Goal: Task Accomplishment & Management: Use online tool/utility

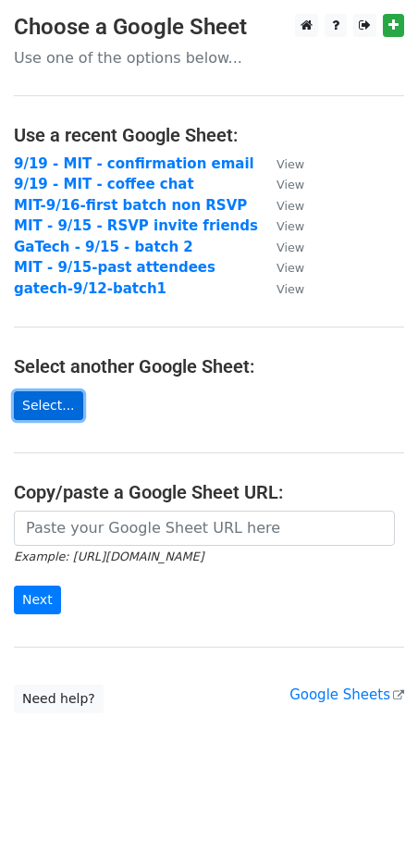
click at [58, 403] on link "Select..." at bounding box center [48, 405] width 69 height 29
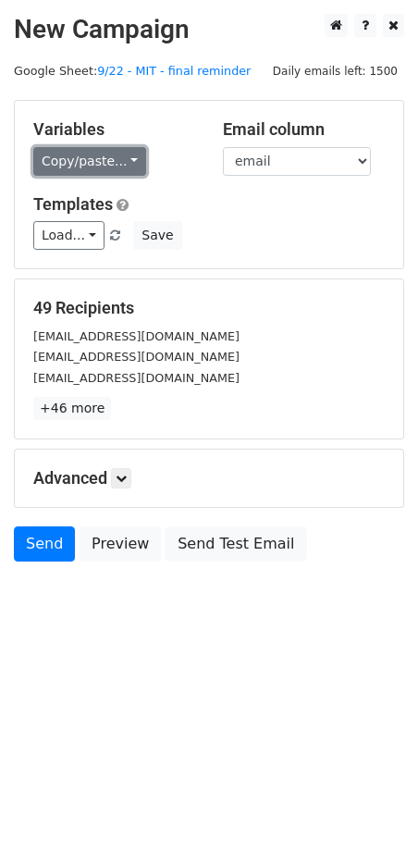
click at [81, 169] on link "Copy/paste..." at bounding box center [89, 161] width 113 height 29
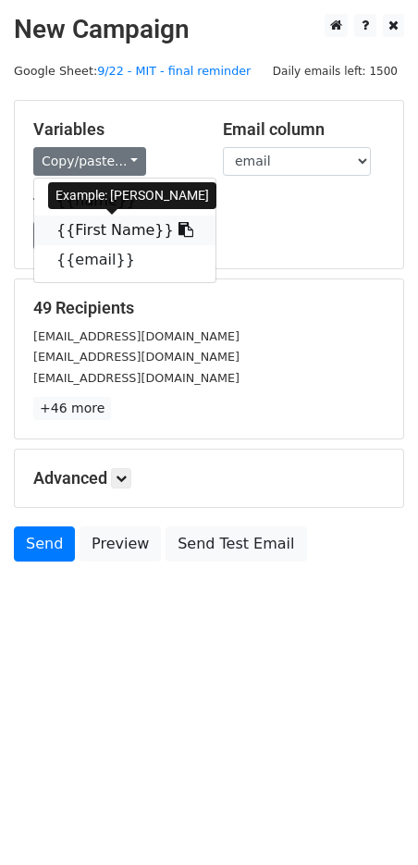
click at [100, 233] on link "{{First Name}}" at bounding box center [124, 231] width 181 height 30
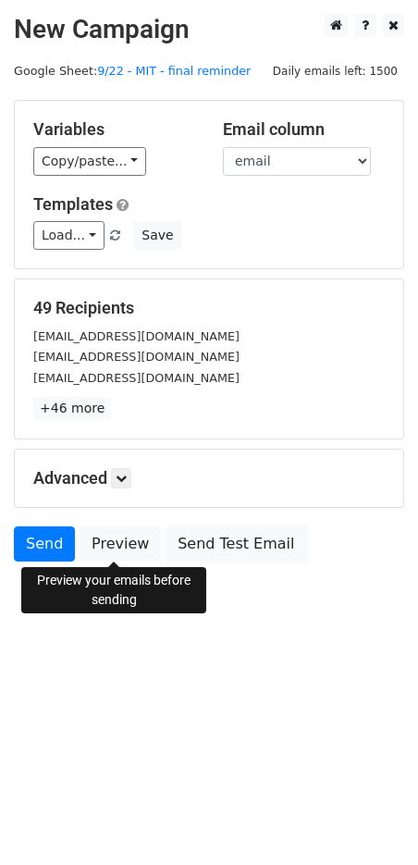
click at [224, 544] on link "Send Test Email" at bounding box center [236, 544] width 141 height 35
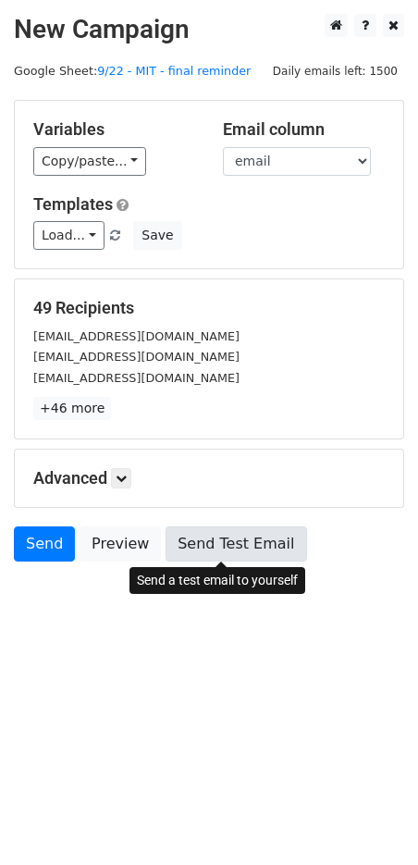
click at [229, 534] on link "Send Test Email" at bounding box center [236, 544] width 141 height 35
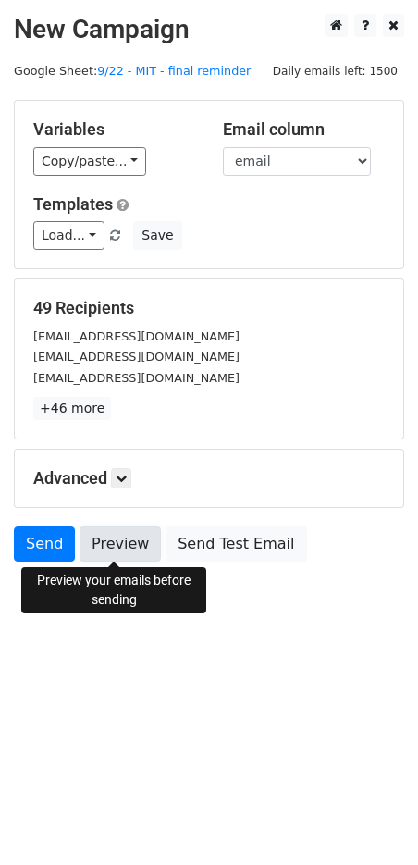
click at [120, 534] on link "Preview" at bounding box center [120, 544] width 81 height 35
click at [120, 549] on link "Preview" at bounding box center [120, 544] width 81 height 35
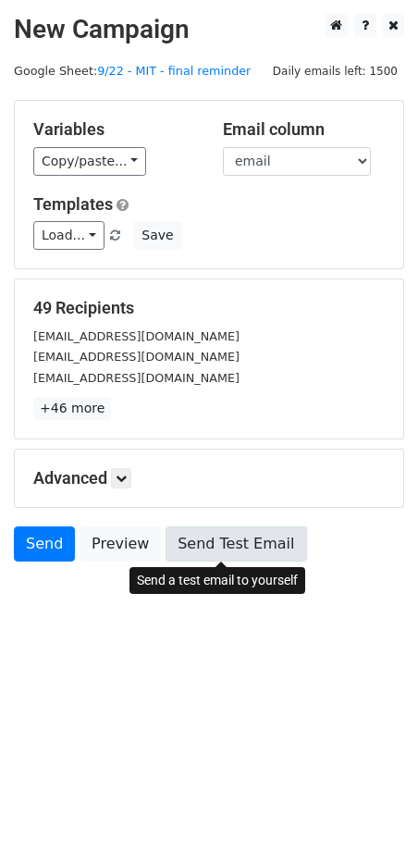
click at [212, 547] on link "Send Test Email" at bounding box center [236, 544] width 141 height 35
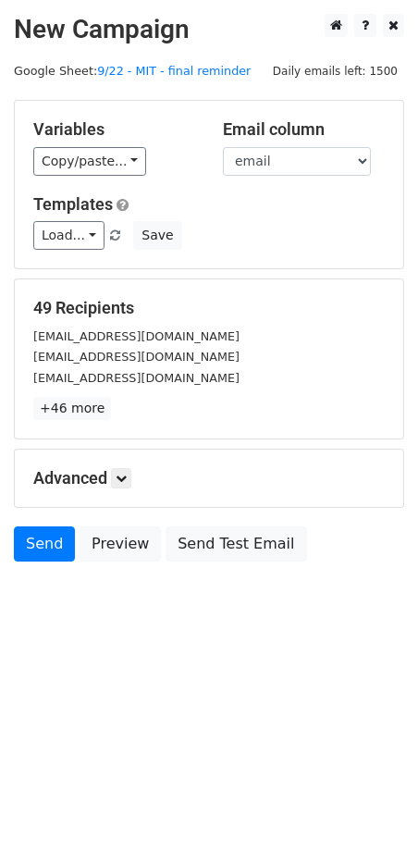
click at [76, 470] on h5 "Advanced" at bounding box center [209, 478] width 352 height 20
click at [125, 480] on icon at bounding box center [121, 478] width 11 height 11
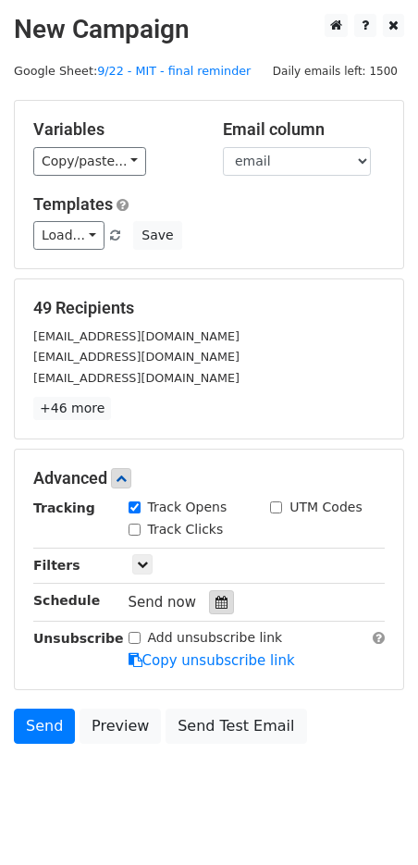
click at [225, 598] on div at bounding box center [221, 602] width 25 height 24
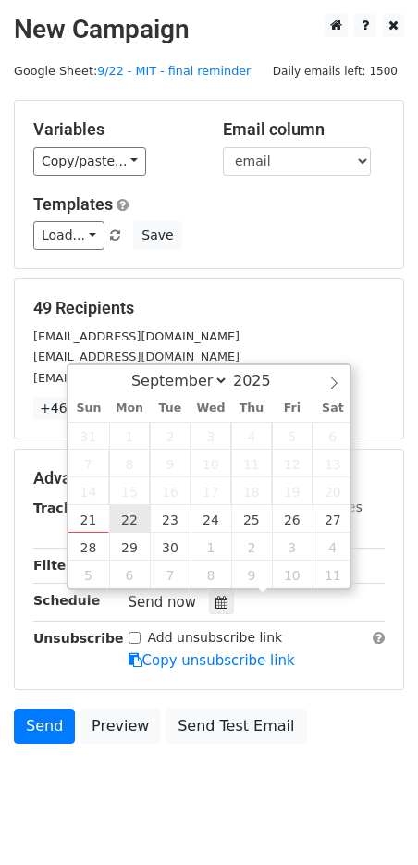
type input "2025-09-22 12:00"
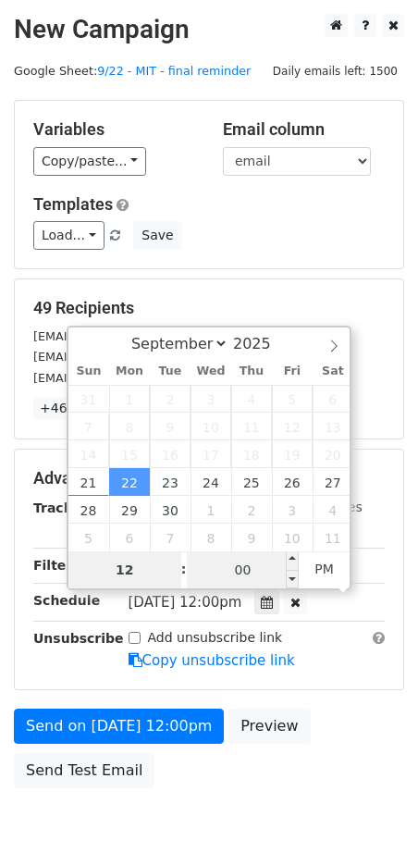
type input "9"
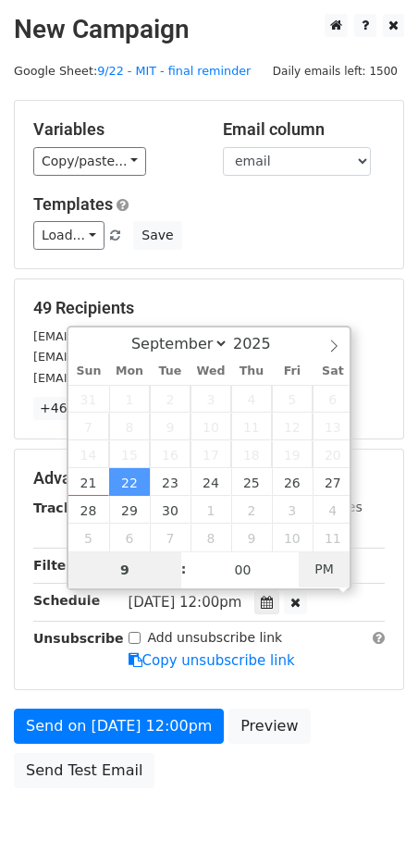
type input "2025-09-22 09:00"
click at [329, 566] on span "PM" at bounding box center [324, 569] width 51 height 37
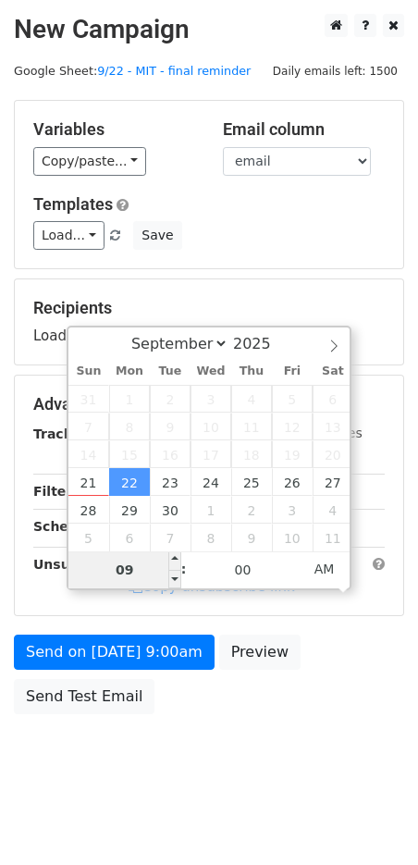
click at [133, 575] on input "09" at bounding box center [124, 570] width 113 height 37
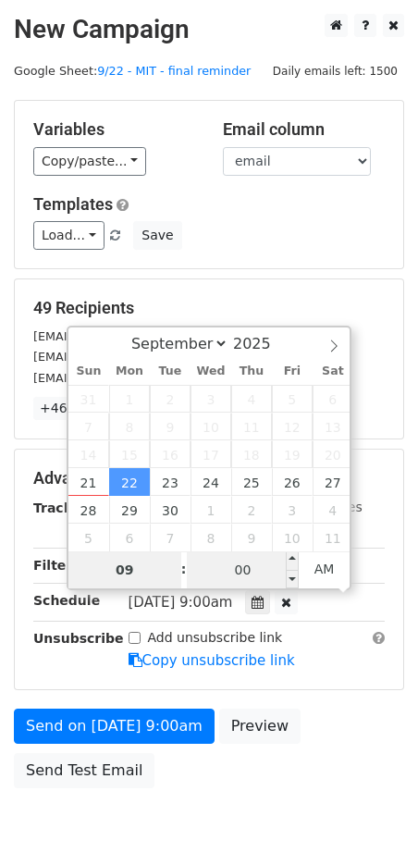
type input "5"
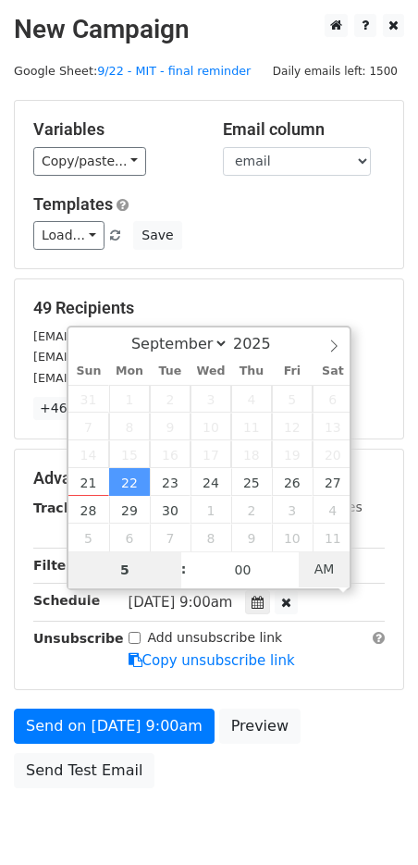
type input "2025-09-22 17:00"
type input "05"
click at [335, 569] on span "AM" at bounding box center [324, 569] width 51 height 37
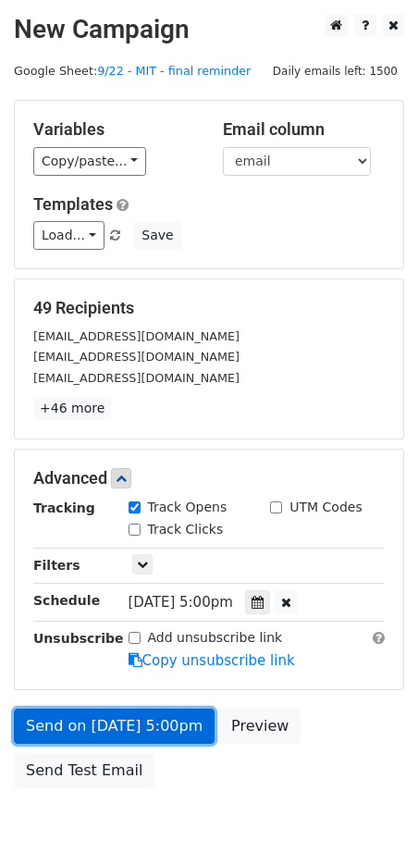
click at [190, 733] on link "Send on Sep 22 at 5:00pm" at bounding box center [114, 726] width 201 height 35
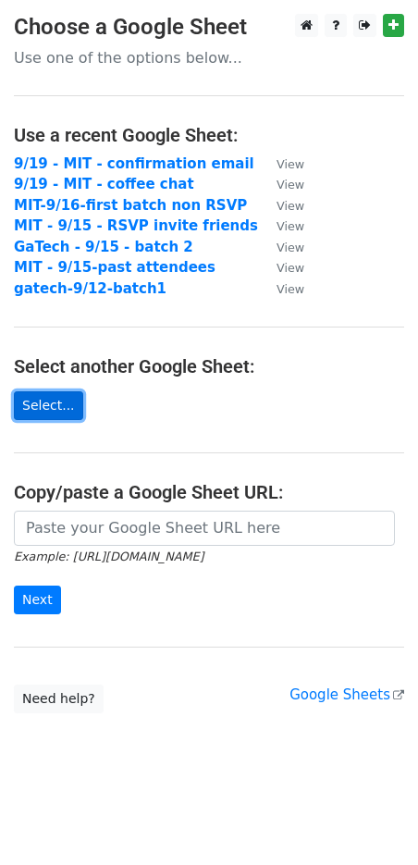
click at [60, 410] on link "Select..." at bounding box center [48, 405] width 69 height 29
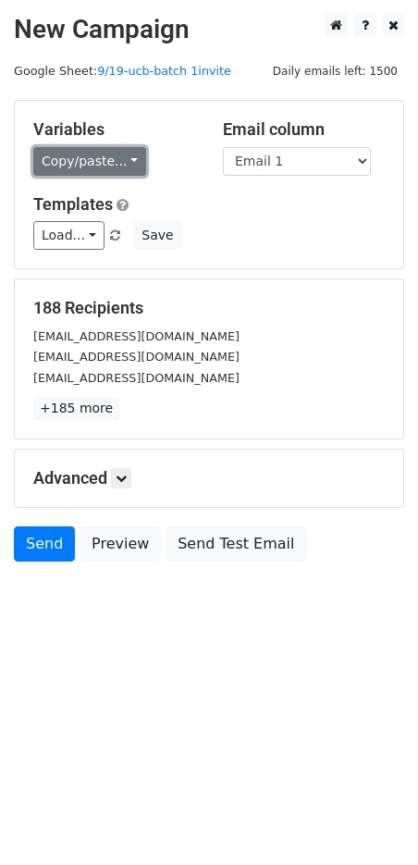
click at [91, 172] on link "Copy/paste..." at bounding box center [89, 161] width 113 height 29
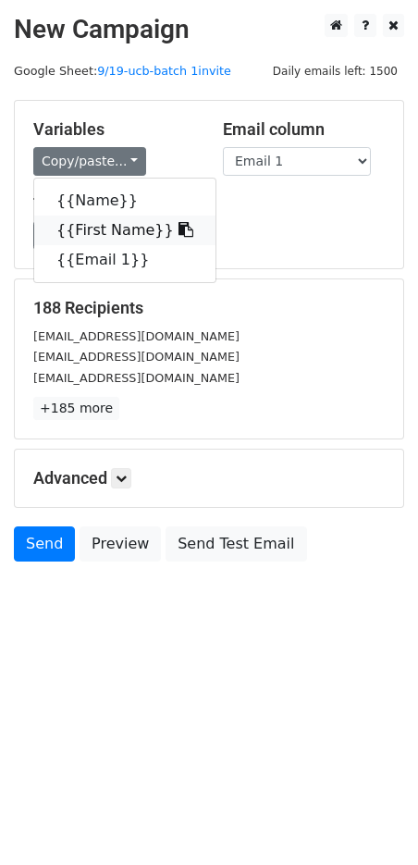
click at [106, 235] on link "{{First Name}}" at bounding box center [124, 231] width 181 height 30
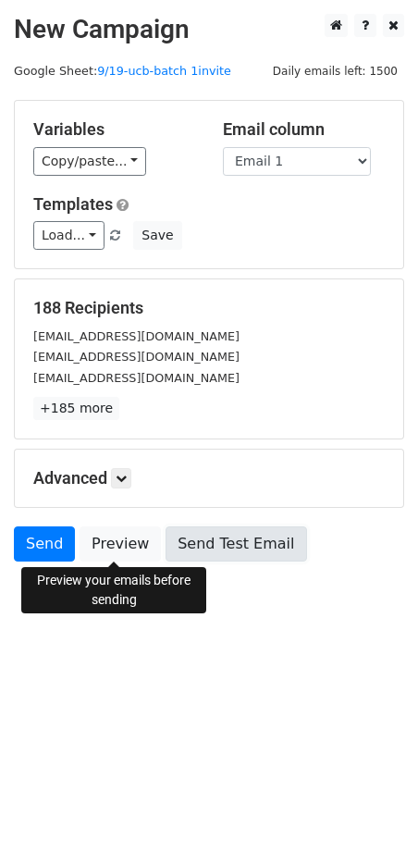
click at [250, 540] on link "Send Test Email" at bounding box center [236, 544] width 141 height 35
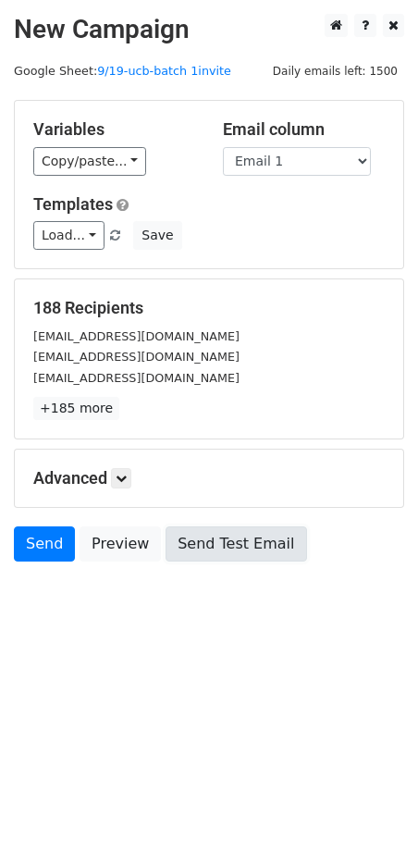
click at [240, 543] on link "Send Test Email" at bounding box center [236, 544] width 141 height 35
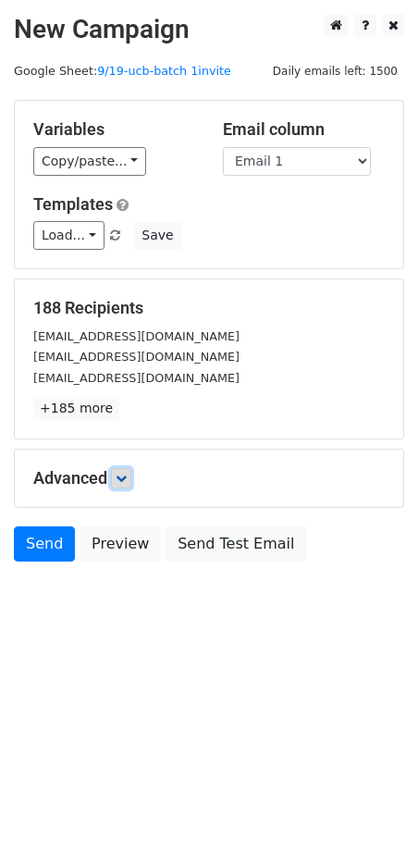
click at [126, 477] on icon at bounding box center [121, 478] width 11 height 11
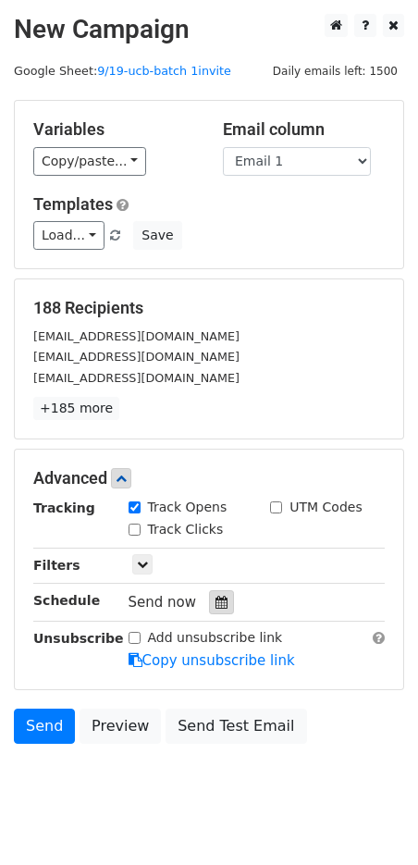
click at [223, 598] on div at bounding box center [221, 602] width 25 height 24
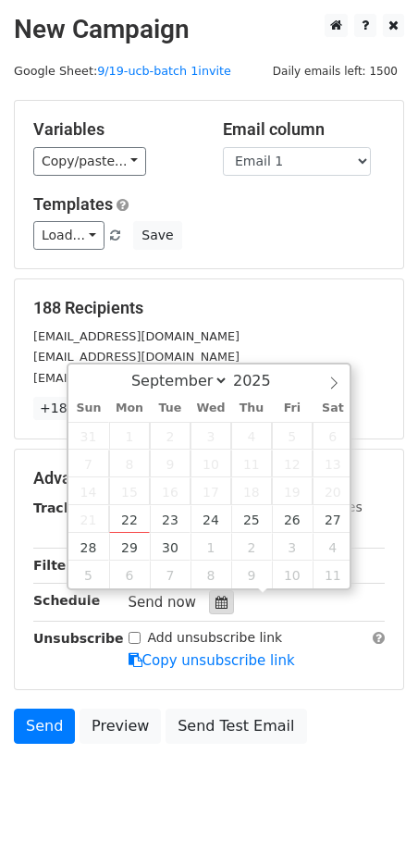
scroll to position [1, 0]
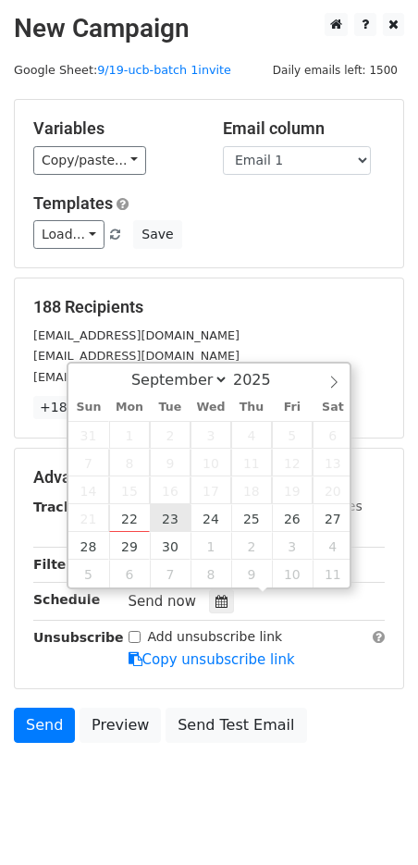
type input "2025-09-23 12:00"
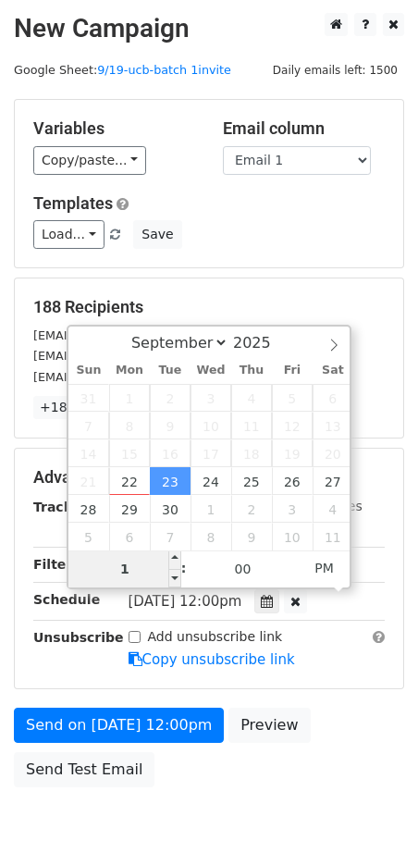
type input "10"
type input "2025-09-23 10:00"
click at [335, 565] on span "AM" at bounding box center [324, 568] width 51 height 37
type input "11"
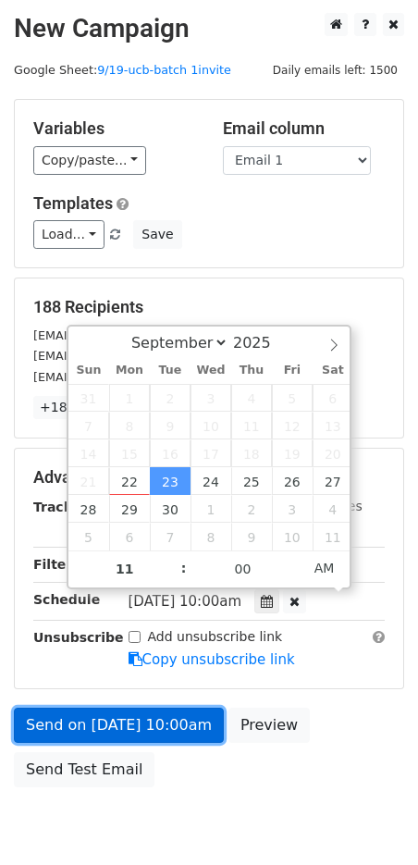
type input "2025-09-23 11:00"
click at [176, 727] on link "Send on Sep 23 at 10:00am" at bounding box center [119, 725] width 210 height 35
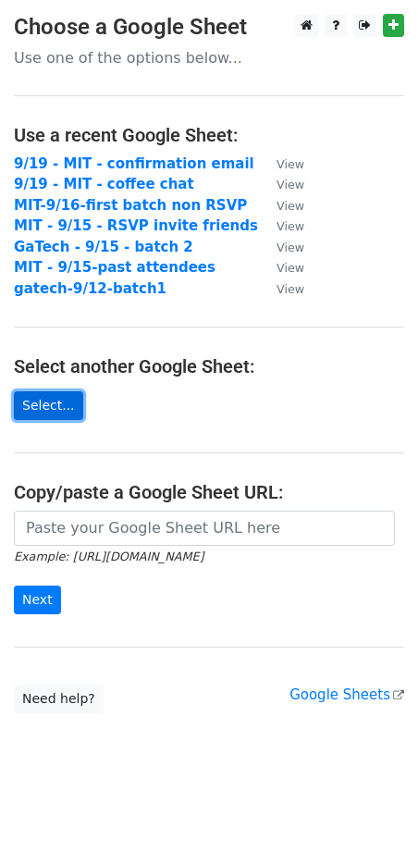
click at [57, 400] on link "Select..." at bounding box center [48, 405] width 69 height 29
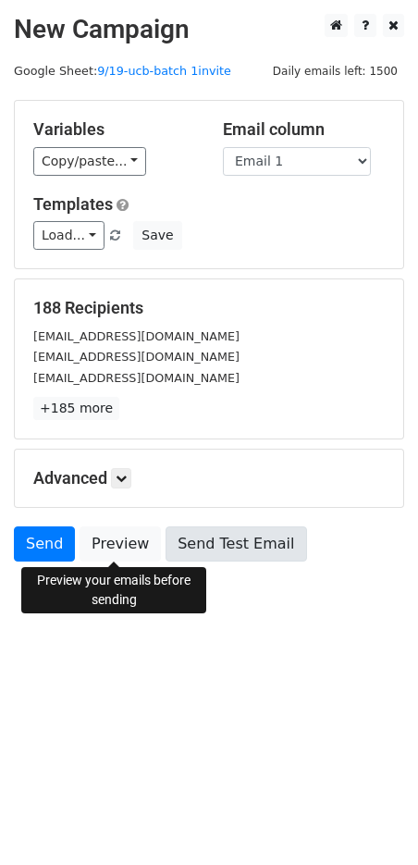
click at [207, 543] on link "Send Test Email" at bounding box center [236, 544] width 141 height 35
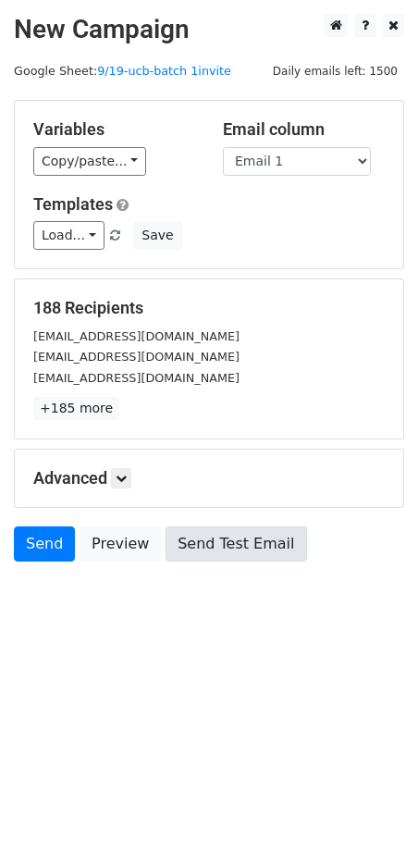
click at [247, 540] on link "Send Test Email" at bounding box center [236, 544] width 141 height 35
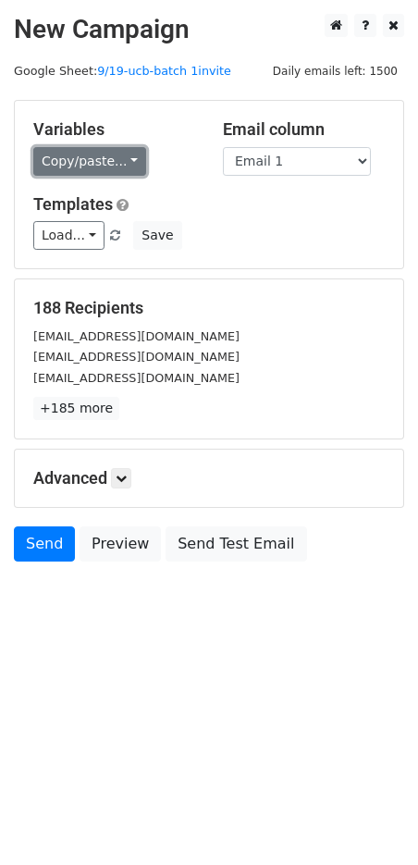
click at [90, 169] on link "Copy/paste..." at bounding box center [89, 161] width 113 height 29
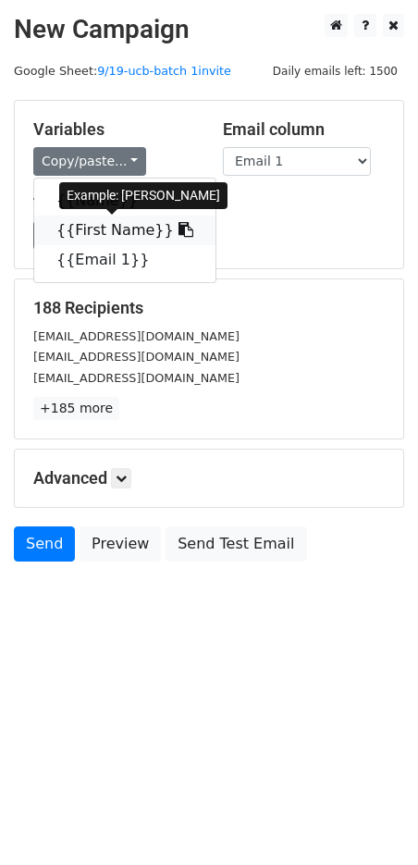
click at [101, 234] on link "{{First Name}}" at bounding box center [124, 231] width 181 height 30
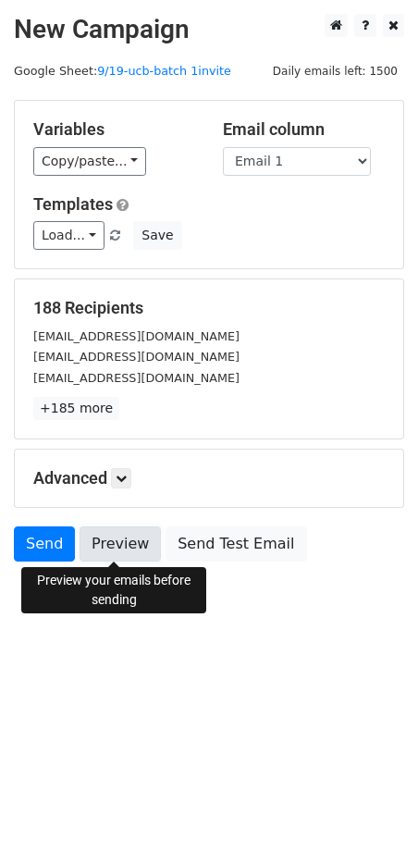
click at [141, 544] on link "Preview" at bounding box center [120, 544] width 81 height 35
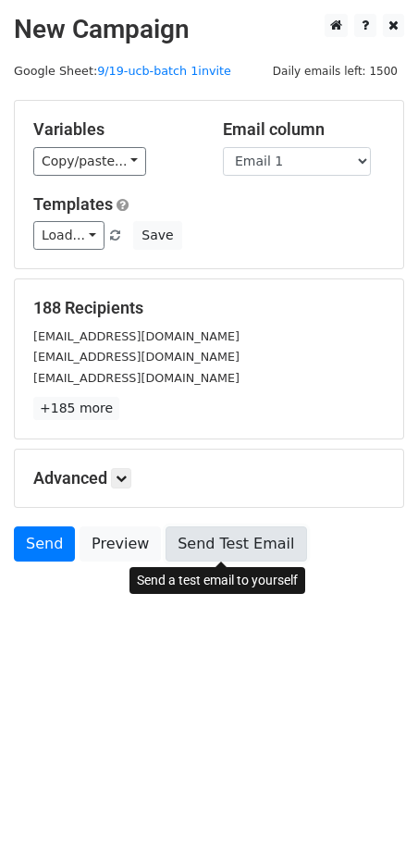
click at [222, 540] on link "Send Test Email" at bounding box center [236, 544] width 141 height 35
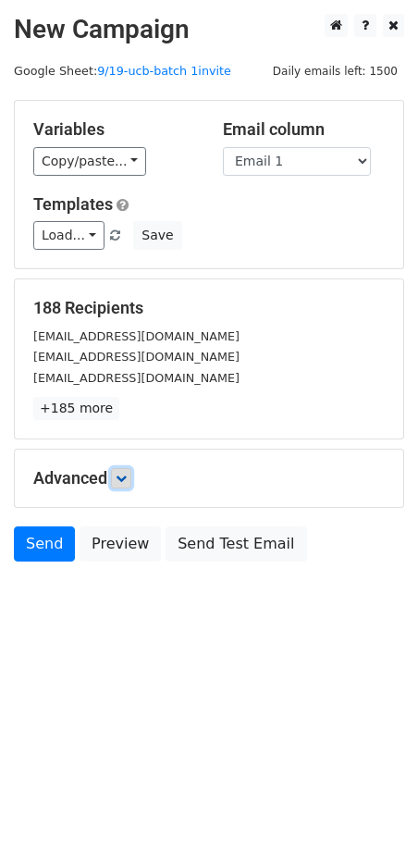
click at [127, 478] on icon at bounding box center [121, 478] width 11 height 11
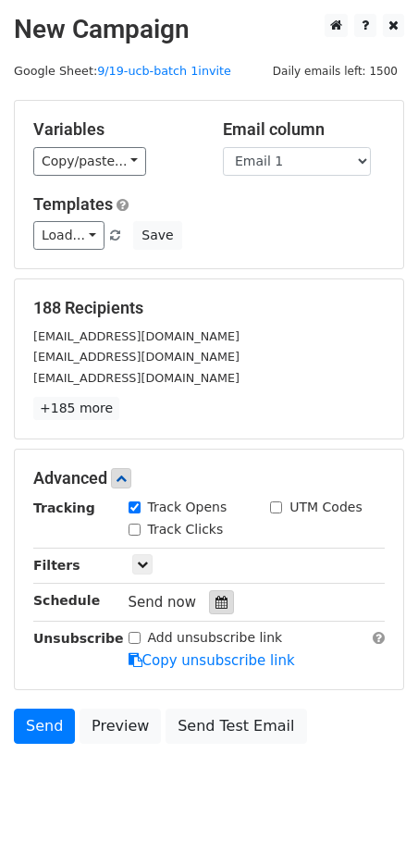
click at [216, 602] on icon at bounding box center [222, 602] width 12 height 13
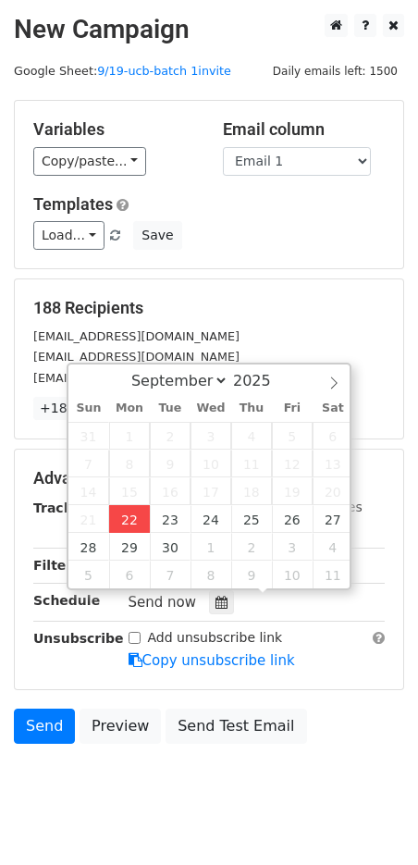
type input "2025-09-22 12:00"
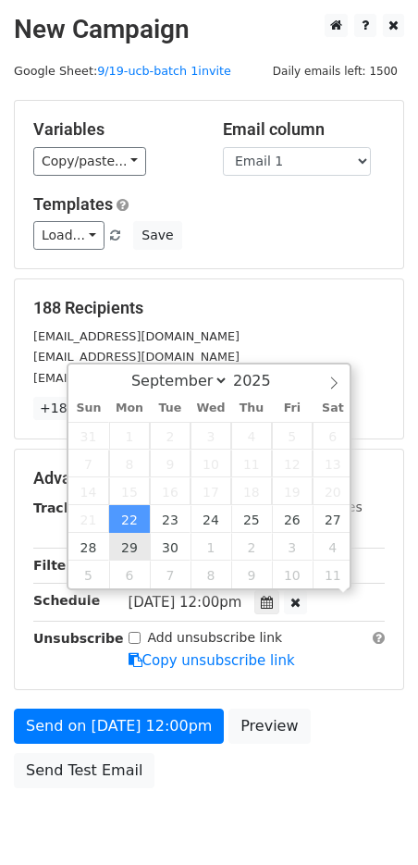
scroll to position [1, 0]
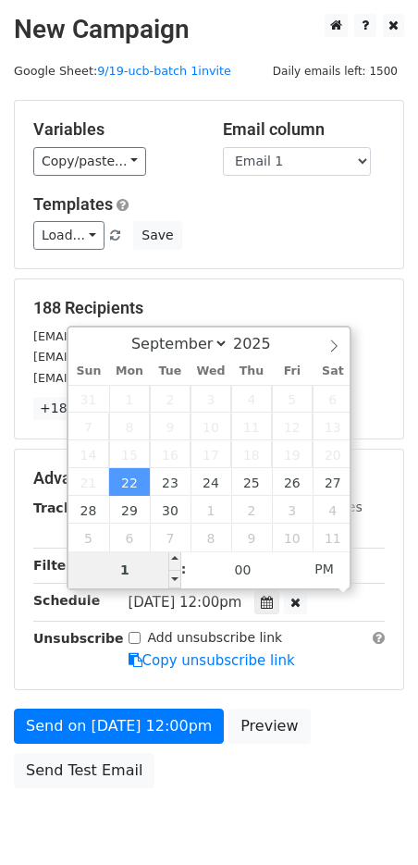
type input "11"
type input "2025-09-22 11:00"
click at [320, 572] on span "AM" at bounding box center [324, 569] width 51 height 37
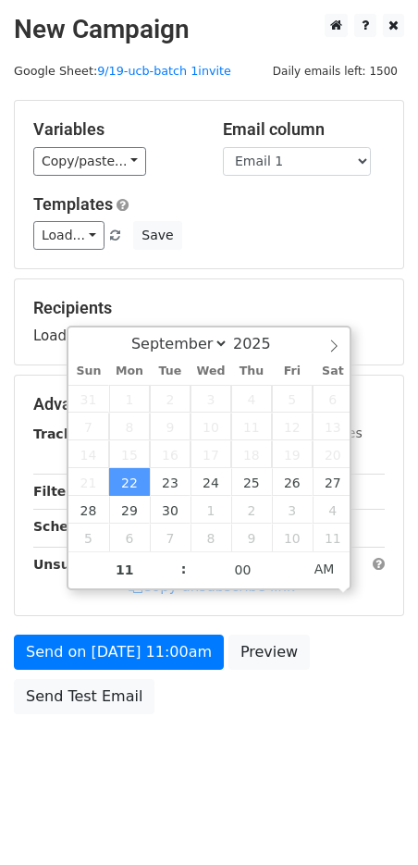
drag, startPoint x: 332, startPoint y: 723, endPoint x: 317, endPoint y: 721, distance: 14.9
click at [330, 723] on body "New Campaign Daily emails left: 1500 Google Sheet: 9/19-ucb-batch 1invite Varia…" at bounding box center [209, 406] width 418 height 784
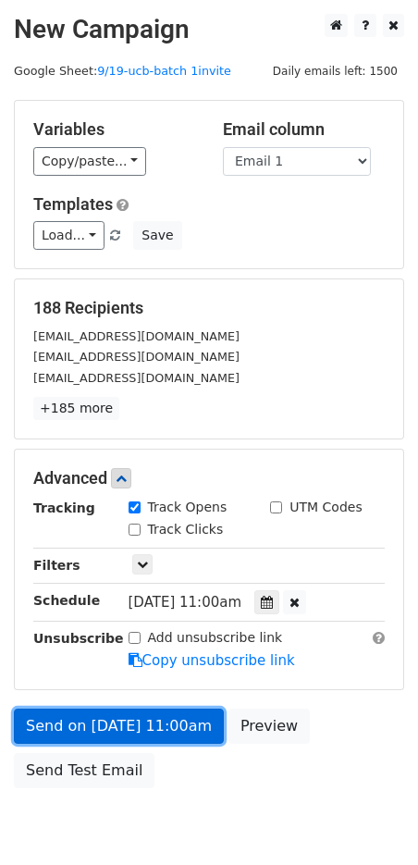
click at [180, 726] on link "Send on Sep 22 at 11:00am" at bounding box center [119, 726] width 210 height 35
